Goal: Navigation & Orientation: Understand site structure

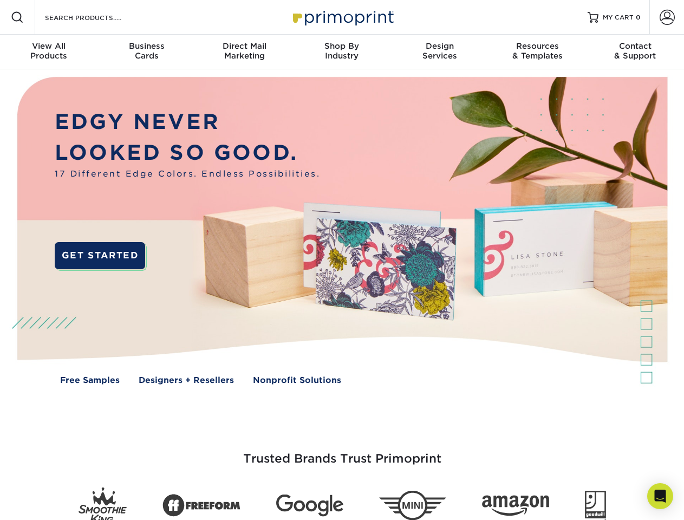
click at [342, 260] on img at bounding box center [341, 238] width 677 height 339
click at [17, 17] on span at bounding box center [17, 17] width 13 height 13
click at [667, 17] on span at bounding box center [667, 17] width 15 height 15
click at [49, 52] on div "View All Products" at bounding box center [49, 51] width 98 height 20
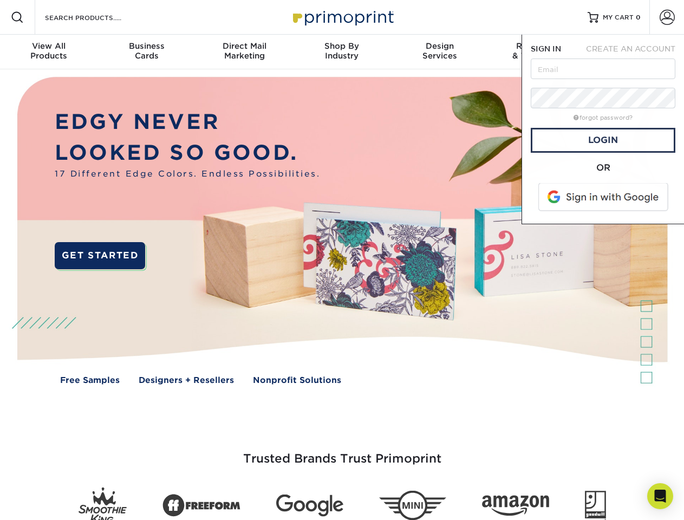
click at [146, 52] on div "Business Cards" at bounding box center [147, 51] width 98 height 20
click at [244, 52] on div "Direct Mail Marketing" at bounding box center [245, 51] width 98 height 20
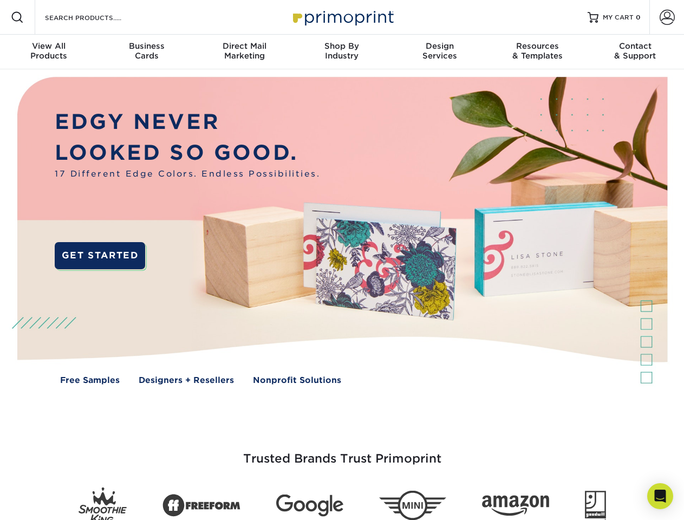
click at [342, 52] on div "Shop By Industry" at bounding box center [342, 51] width 98 height 20
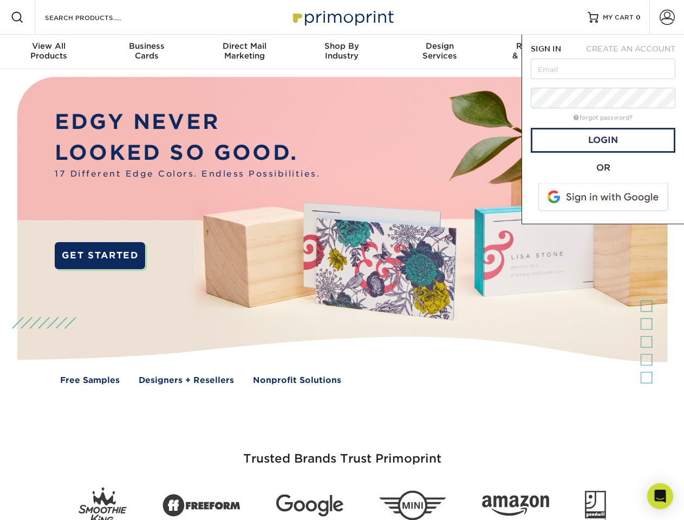
click at [440, 52] on div "Design Services" at bounding box center [440, 51] width 98 height 20
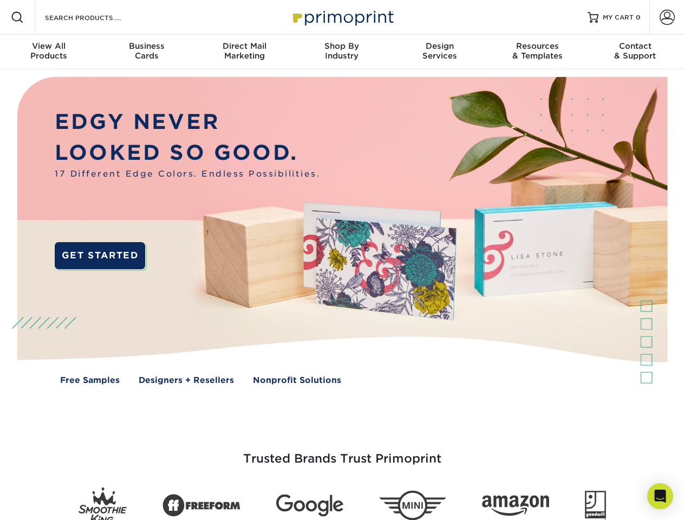
click at [537, 52] on span "SIGN IN" at bounding box center [546, 48] width 30 height 9
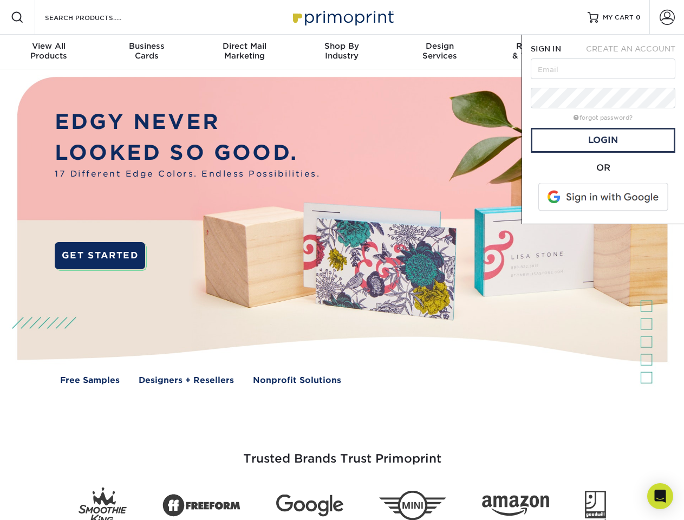
click at [636, 52] on div "Contact & Support" at bounding box center [636, 51] width 98 height 20
